Goal: Task Accomplishment & Management: Manage account settings

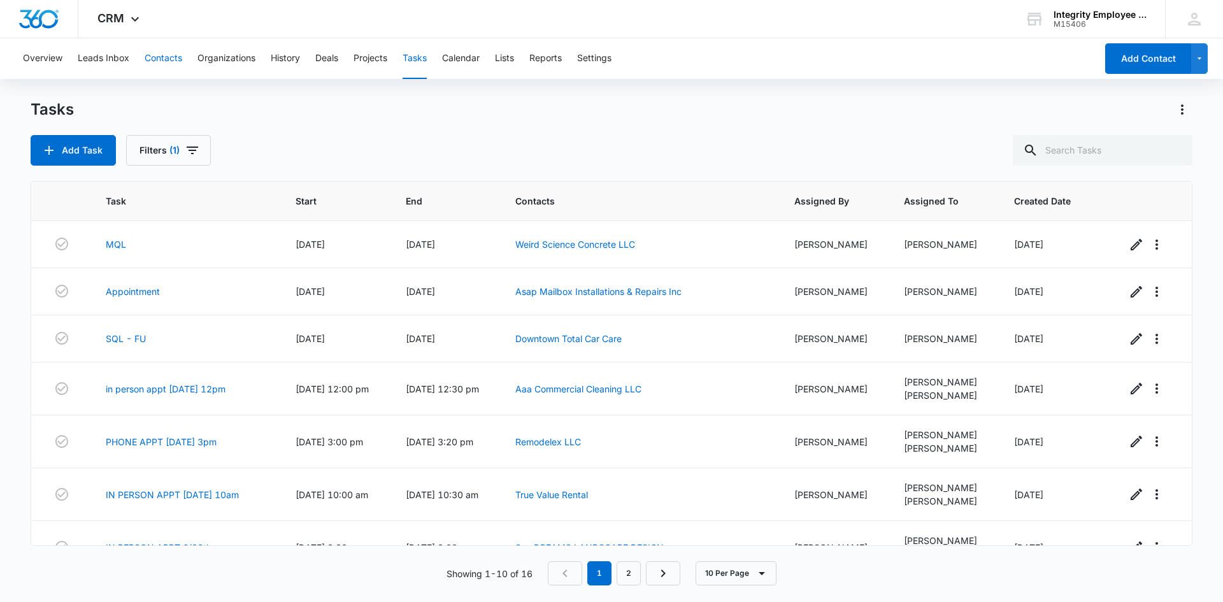
click at [172, 62] on button "Contacts" at bounding box center [164, 58] width 38 height 41
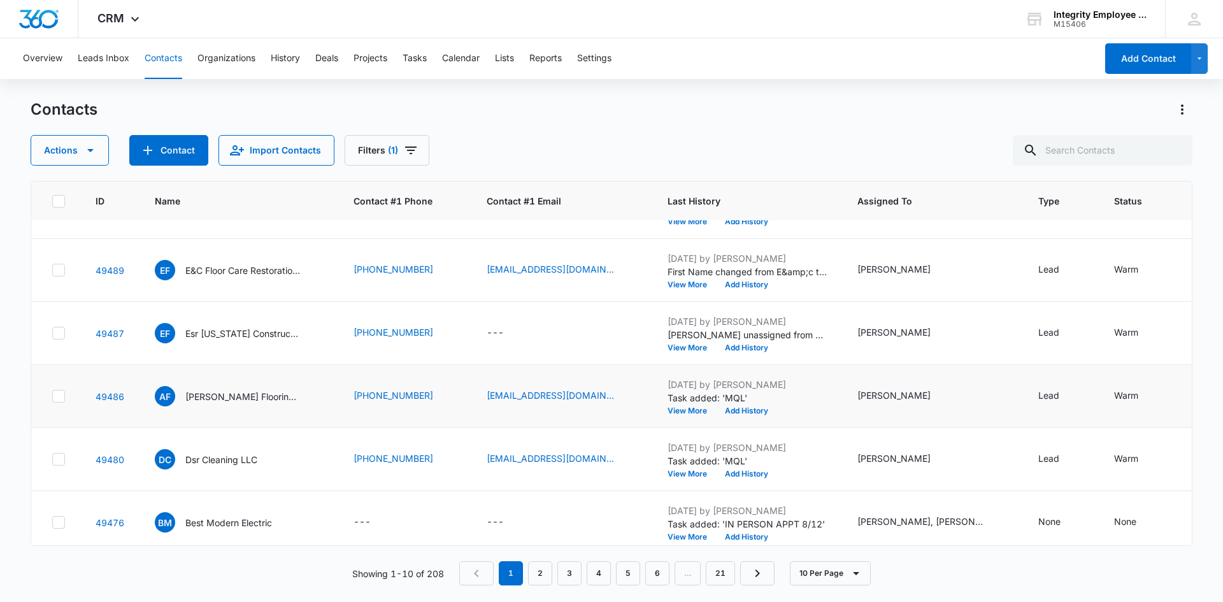
scroll to position [64, 0]
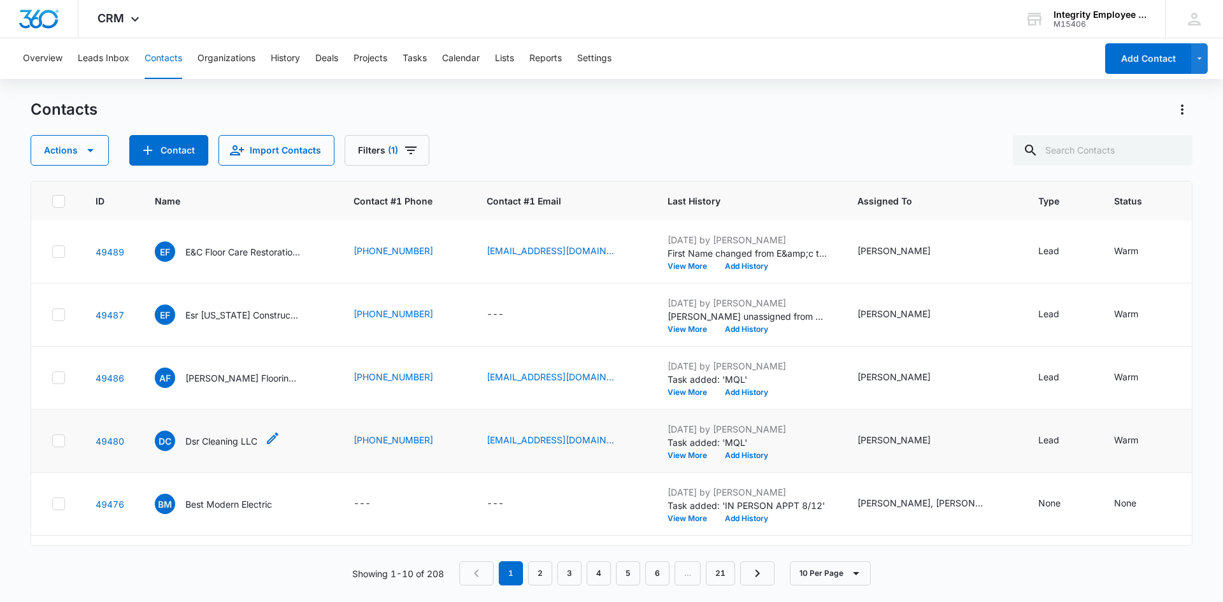
click at [232, 442] on p "Dsr Cleaning LLC" at bounding box center [221, 441] width 72 height 13
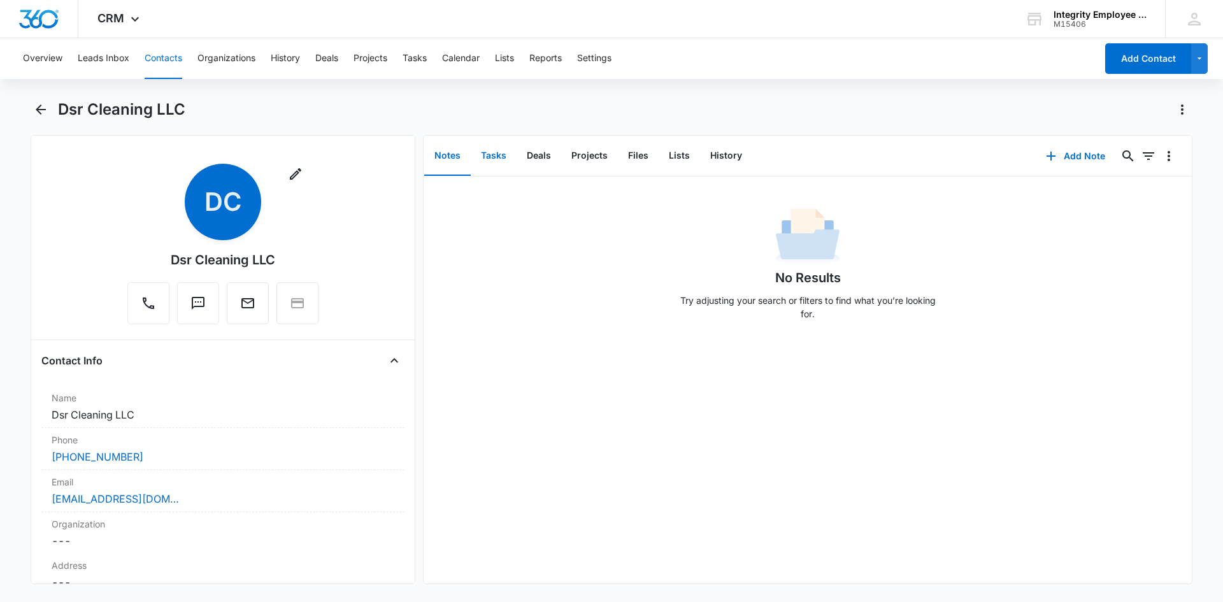
click at [488, 157] on button "Tasks" at bounding box center [494, 156] width 46 height 40
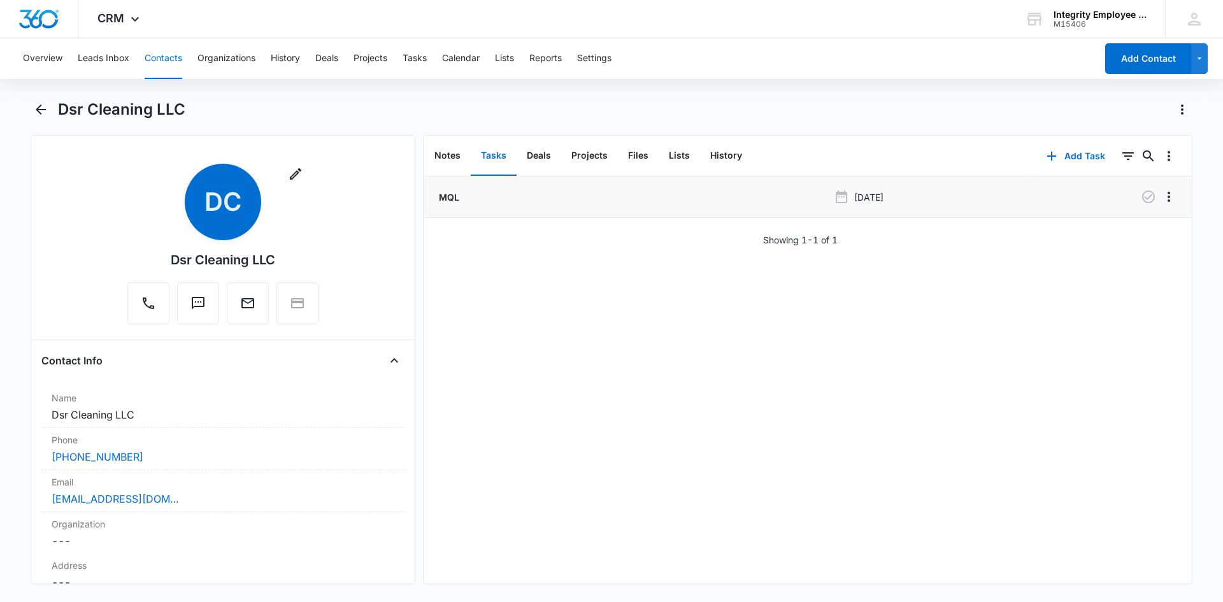
click at [451, 196] on p "MQL" at bounding box center [447, 197] width 23 height 13
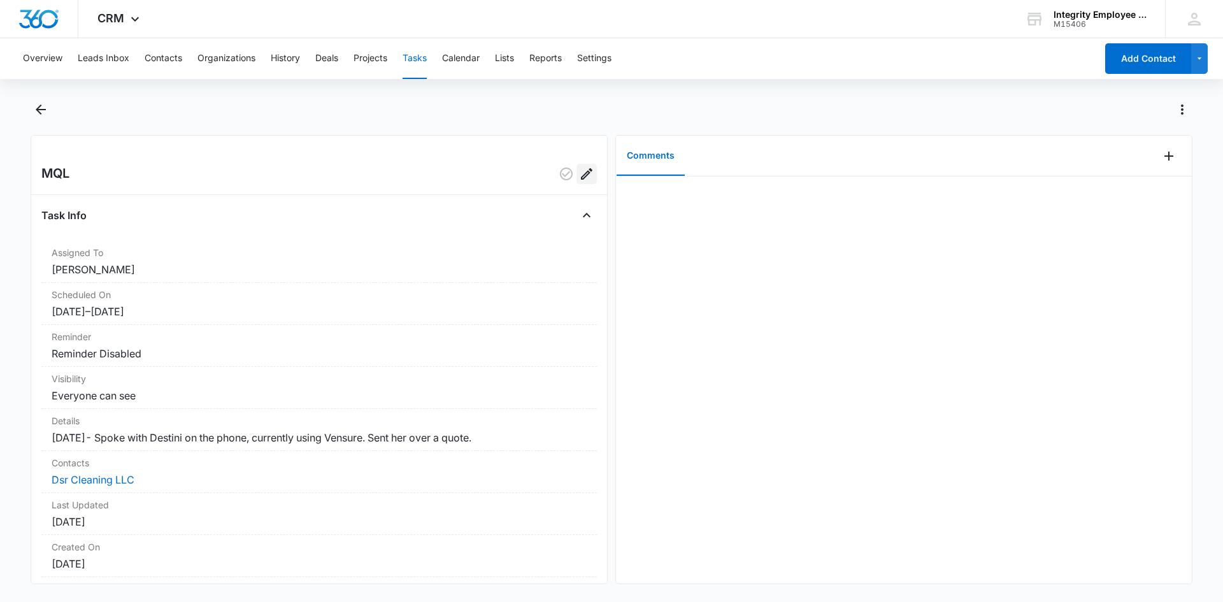
click at [580, 171] on icon "Edit" at bounding box center [586, 173] width 15 height 15
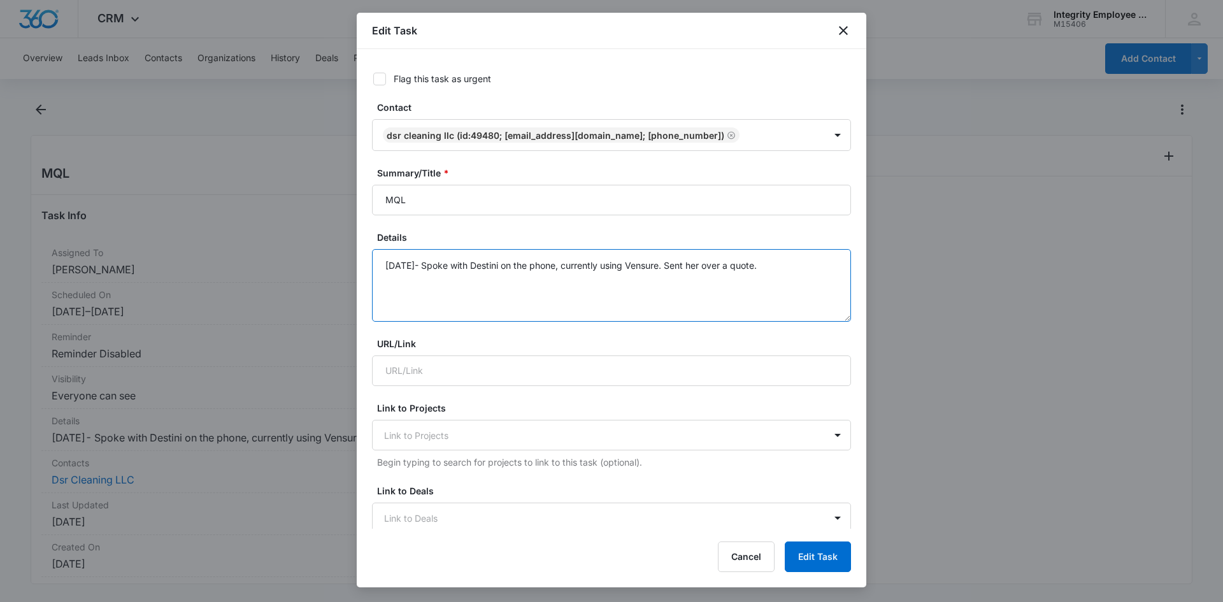
click at [774, 264] on textarea "[DATE]- Spoke with Destini on the phone, currently using Vensure. Sent her over…" at bounding box center [611, 285] width 479 height 73
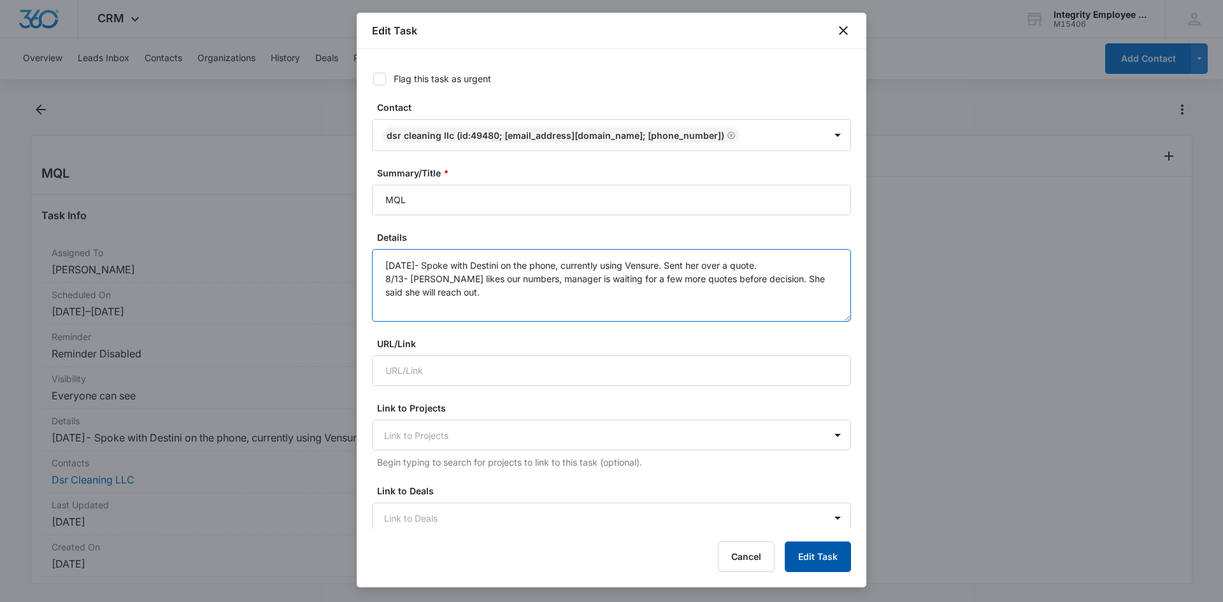
type textarea "[DATE]- Spoke with Destini on the phone, currently using Vensure. Sent her over…"
click at [809, 558] on button "Edit Task" at bounding box center [818, 557] width 66 height 31
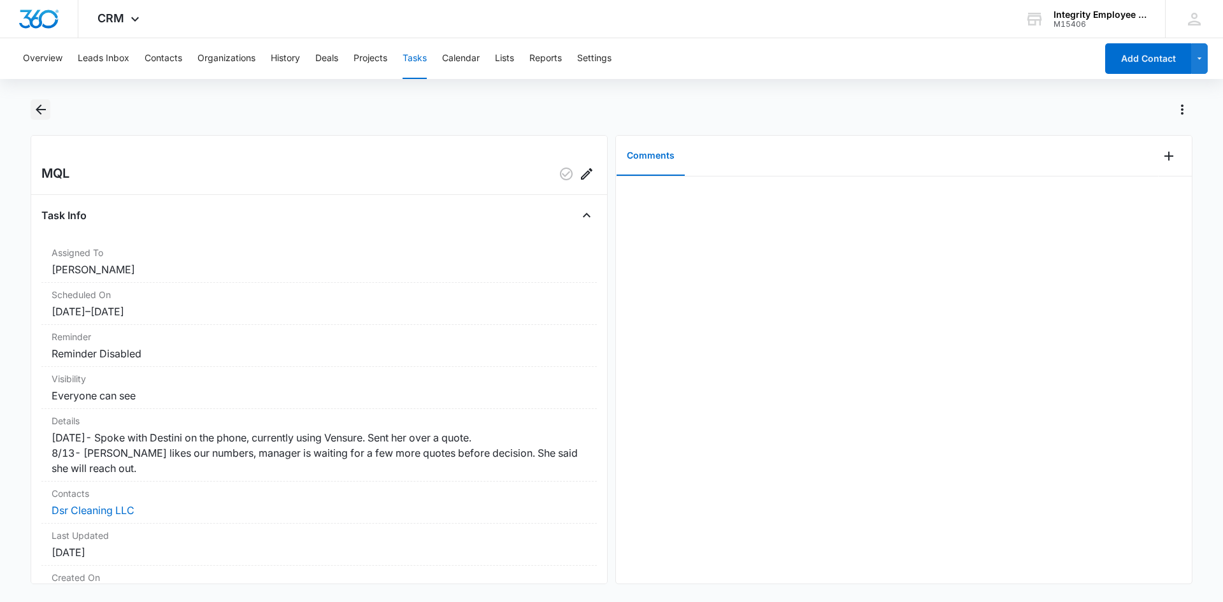
click at [43, 115] on icon "Back" at bounding box center [40, 109] width 15 height 15
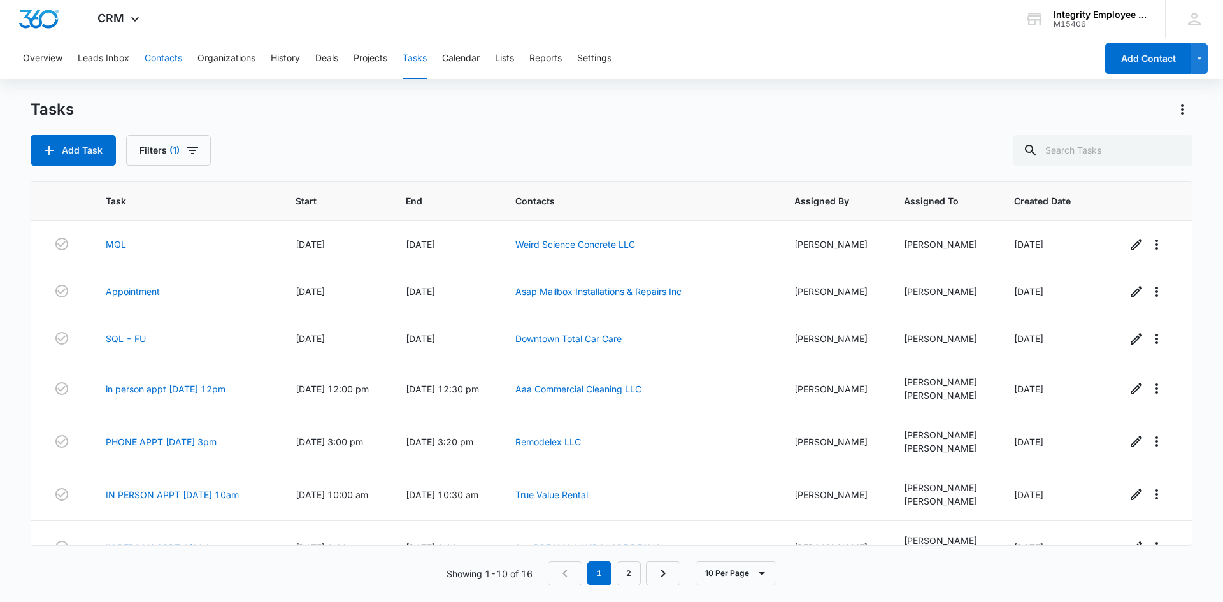
click at [170, 60] on button "Contacts" at bounding box center [164, 58] width 38 height 41
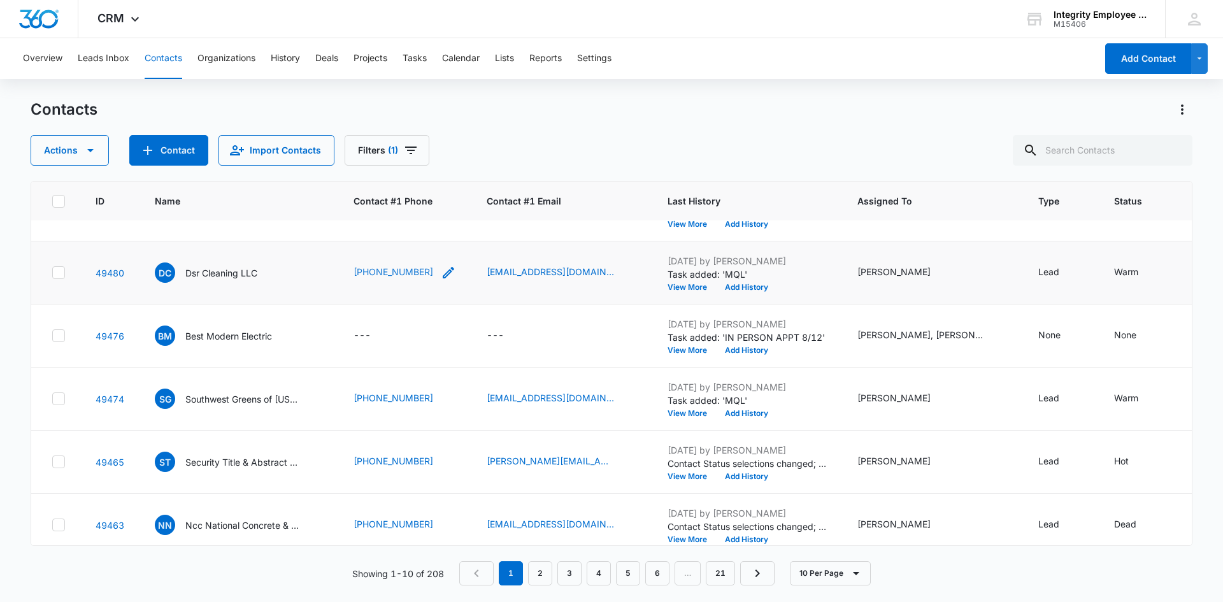
scroll to position [255, 0]
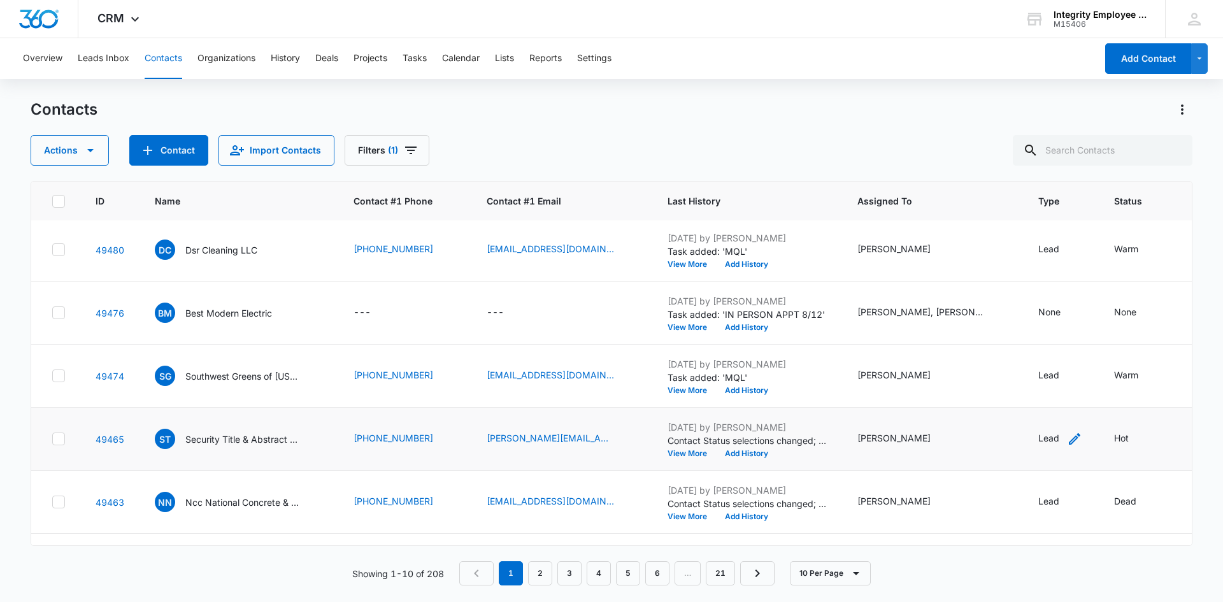
click at [1042, 442] on div "Lead" at bounding box center [1049, 437] width 21 height 13
click at [1096, 361] on div at bounding box center [1089, 357] width 20 height 20
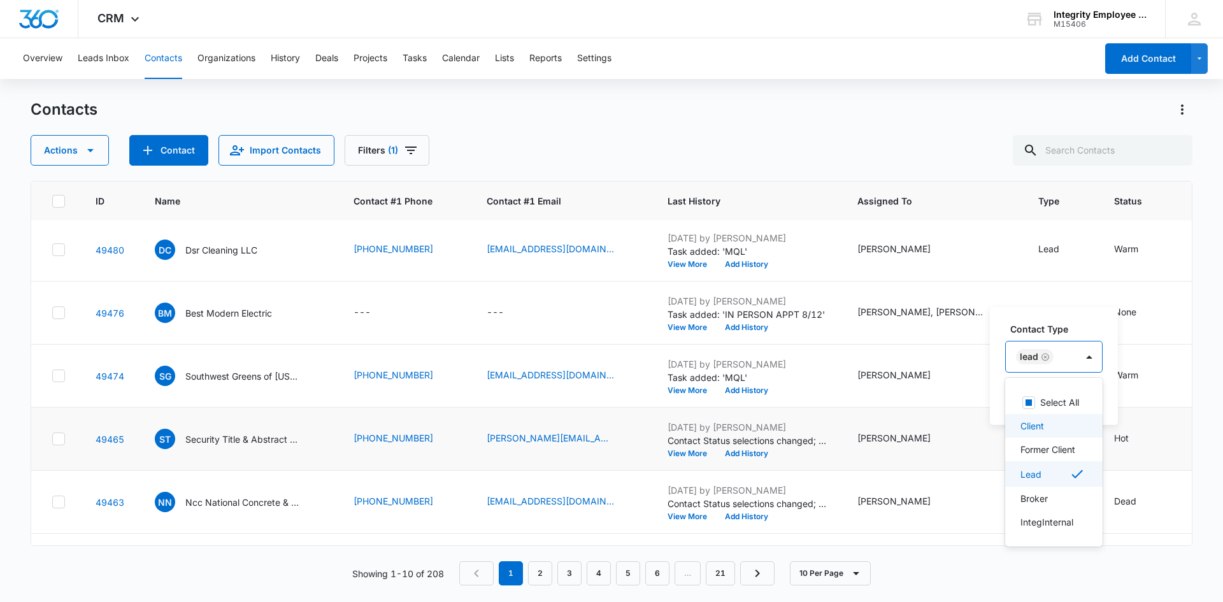
click at [1058, 429] on div "Client" at bounding box center [1053, 425] width 64 height 13
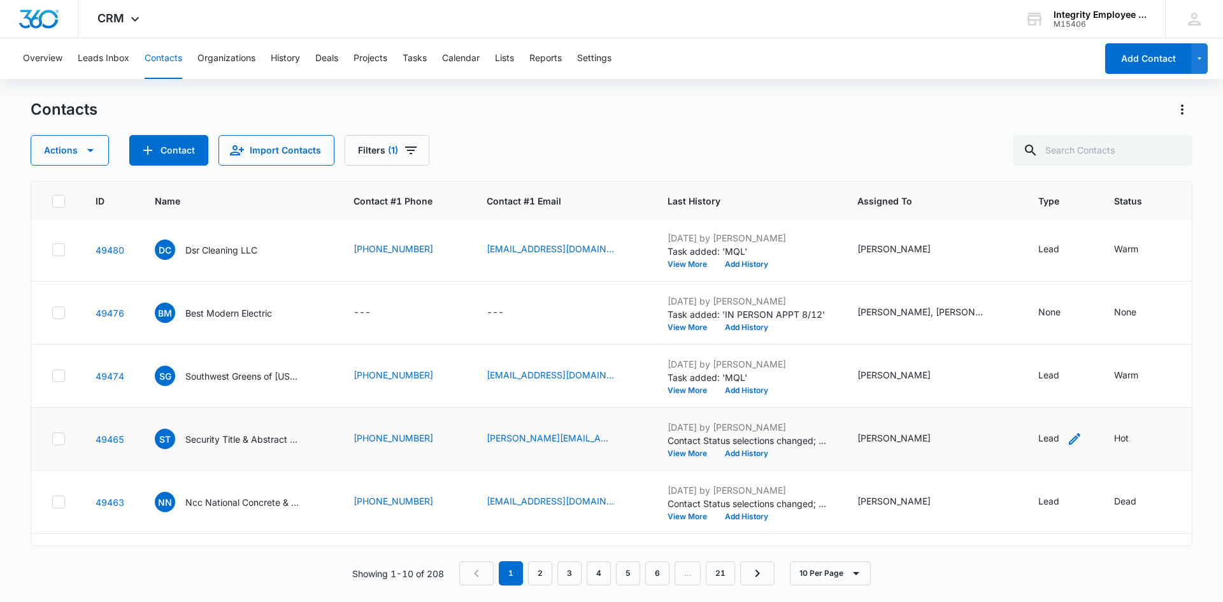
click at [1044, 440] on div "Lead" at bounding box center [1049, 437] width 21 height 13
click at [1086, 356] on div at bounding box center [1089, 357] width 20 height 20
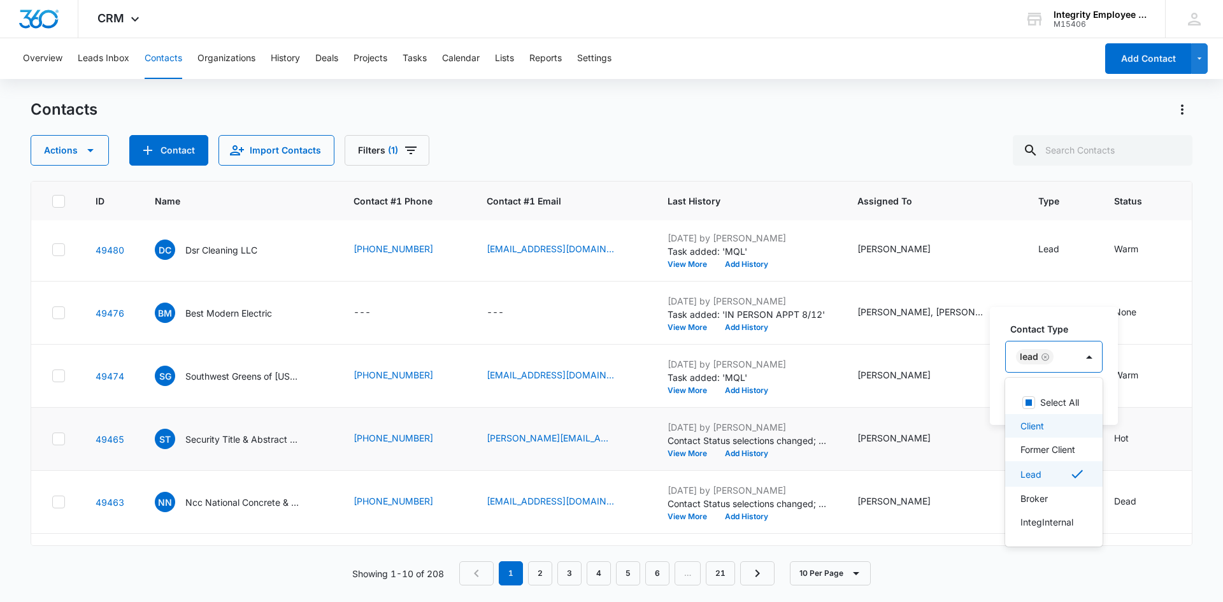
click at [1044, 429] on p "Client" at bounding box center [1033, 425] width 24 height 13
click at [1089, 358] on icon "Remove Lead" at bounding box center [1091, 357] width 9 height 10
click at [1090, 359] on div at bounding box center [1095, 357] width 20 height 20
click at [1095, 394] on button "Save" at bounding box center [1090, 397] width 38 height 24
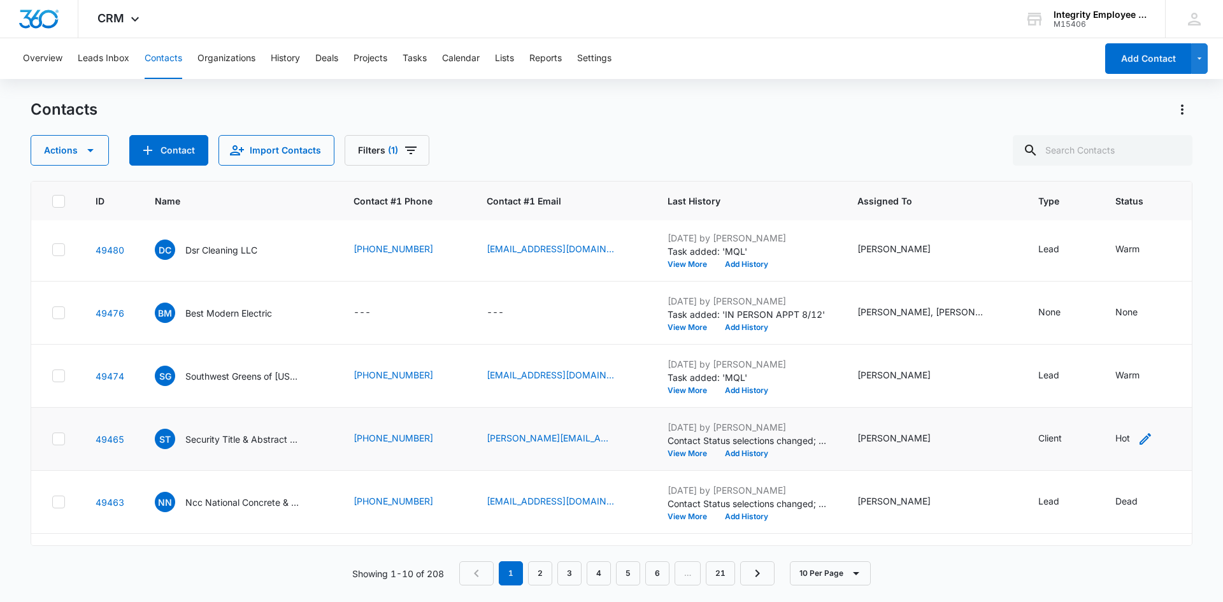
click at [1116, 433] on div "Hot" at bounding box center [1123, 437] width 15 height 13
click at [1167, 352] on div at bounding box center [1163, 357] width 20 height 20
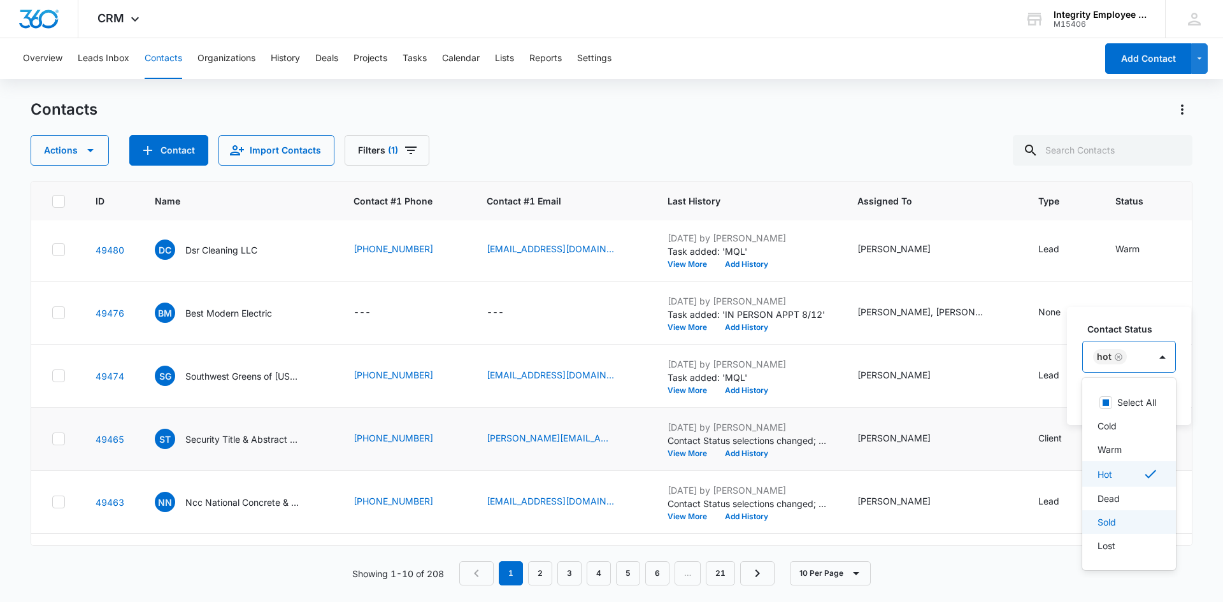
click at [1111, 531] on div "Sold" at bounding box center [1130, 522] width 94 height 24
click at [1122, 358] on icon "Remove Hot" at bounding box center [1118, 357] width 9 height 10
click at [1162, 357] on div at bounding box center [1167, 357] width 20 height 20
click at [1162, 408] on button "Save" at bounding box center [1162, 397] width 38 height 24
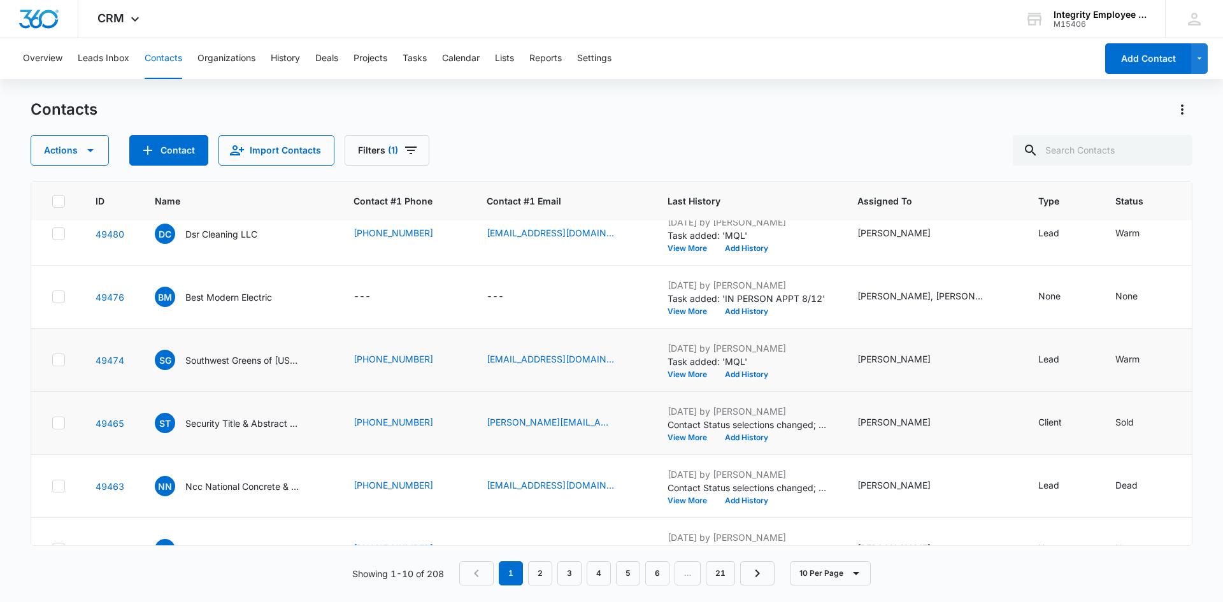
scroll to position [252, 0]
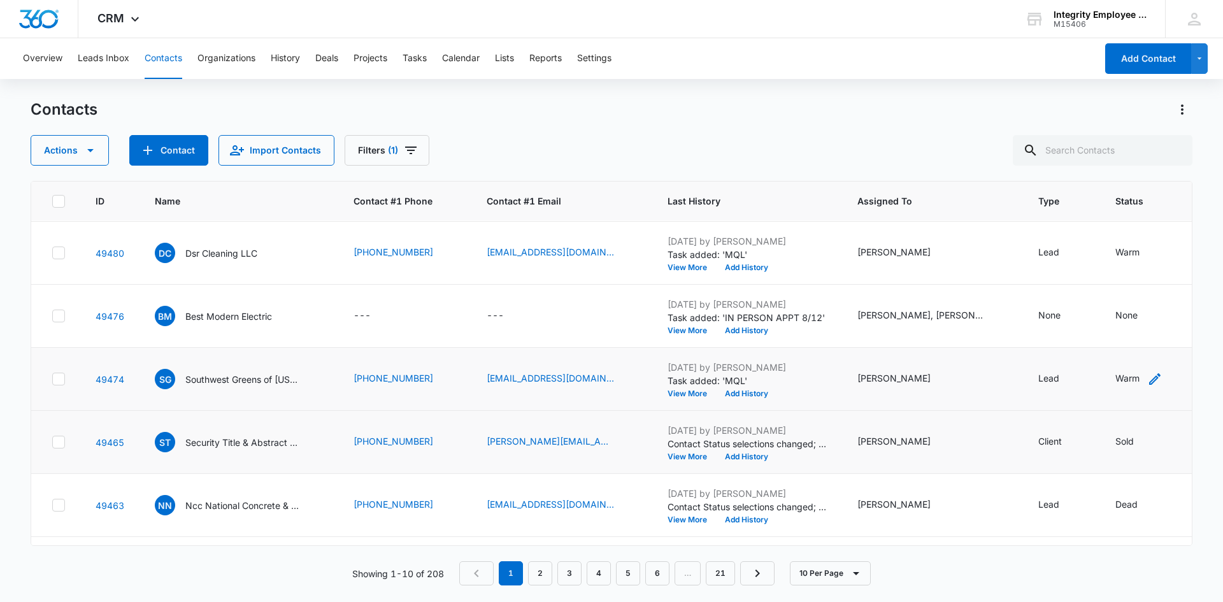
click at [1123, 376] on div "Warm" at bounding box center [1128, 377] width 24 height 13
click at [1179, 299] on div at bounding box center [1172, 297] width 20 height 20
click at [1118, 410] on div "Hot" at bounding box center [1132, 414] width 71 height 13
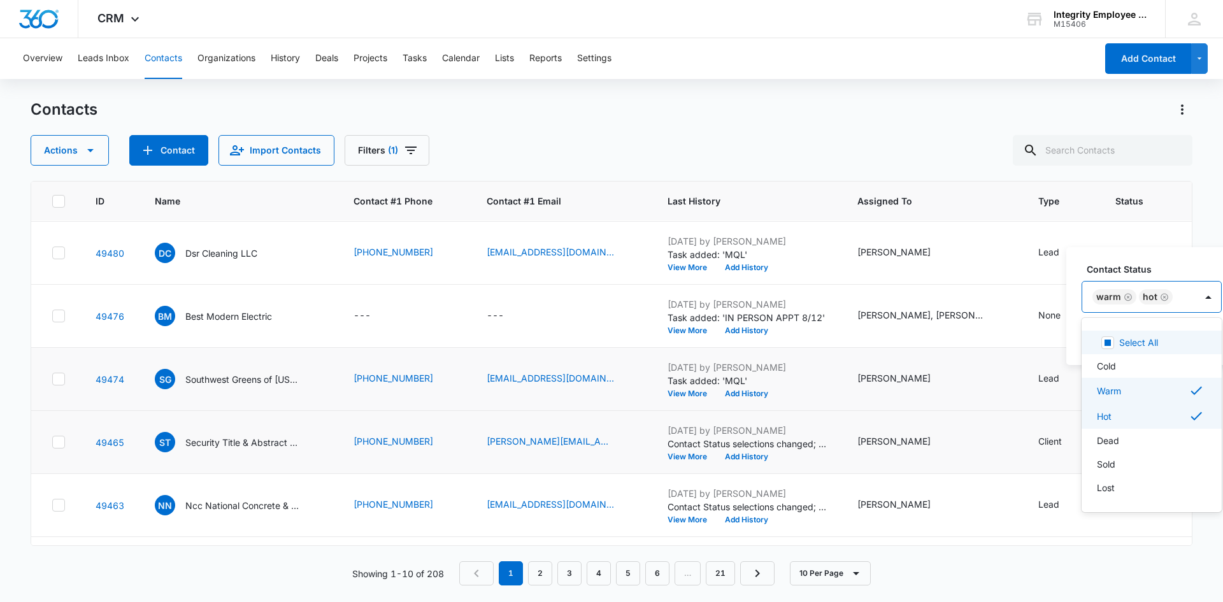
click at [1124, 297] on icon "Remove Warm" at bounding box center [1128, 297] width 9 height 10
click at [1149, 303] on div at bounding box center [1161, 297] width 25 height 31
click at [1156, 341] on button "Save" at bounding box center [1157, 338] width 38 height 24
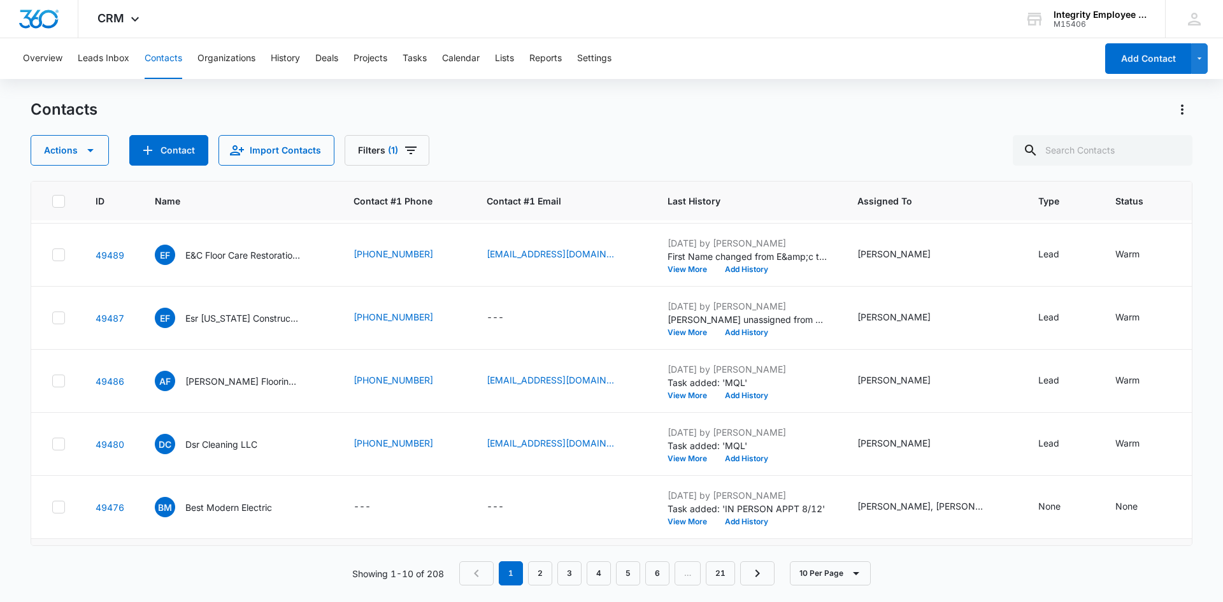
scroll to position [0, 0]
